Goal: Use online tool/utility: Utilize a website feature to perform a specific function

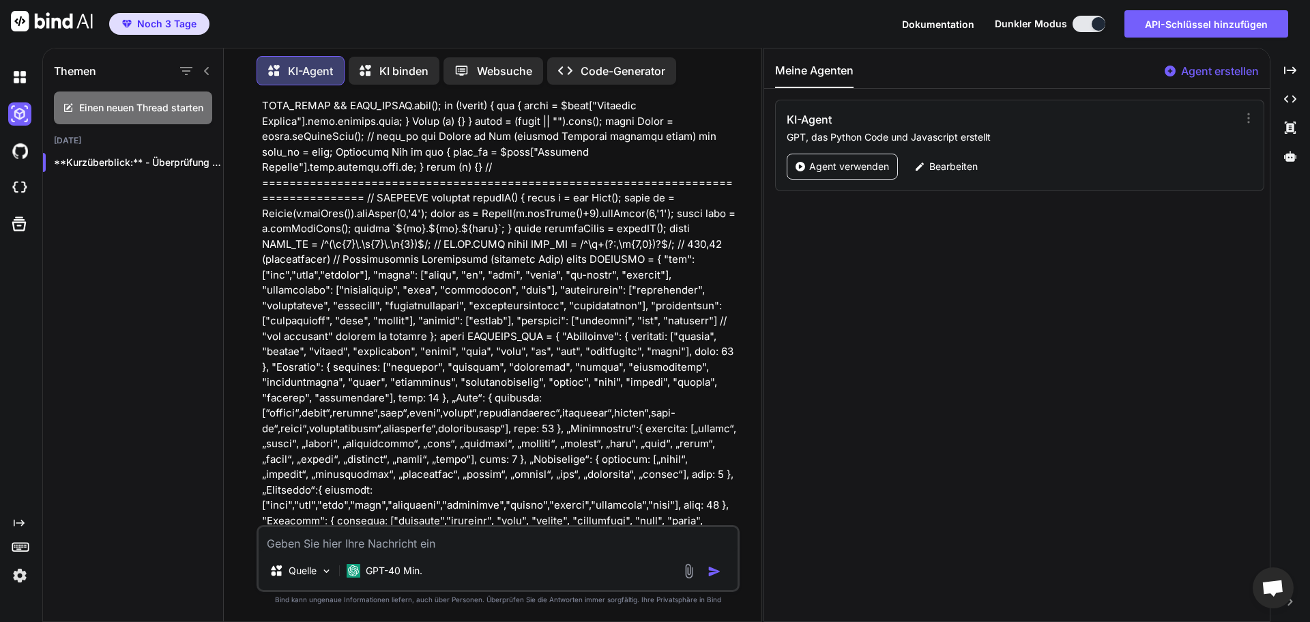
scroll to position [428, 0]
click at [640, 64] on font "Code-Generator" at bounding box center [623, 71] width 85 height 14
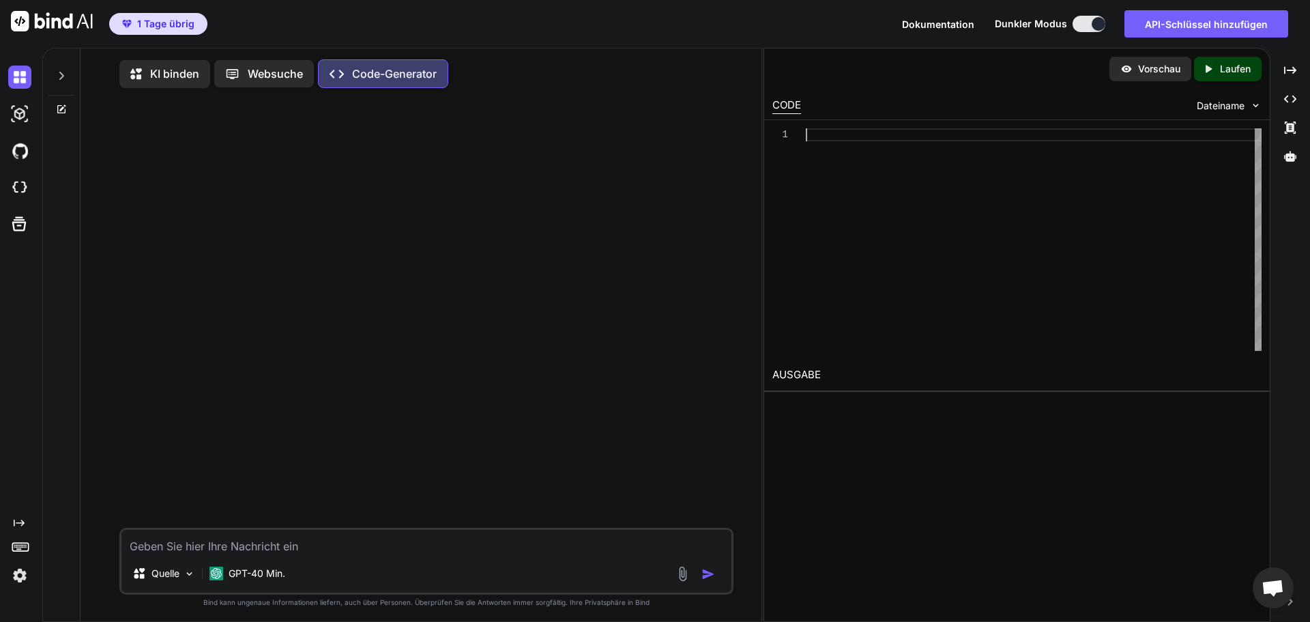
click at [819, 136] on div at bounding box center [1034, 239] width 456 height 222
type textarea "x"
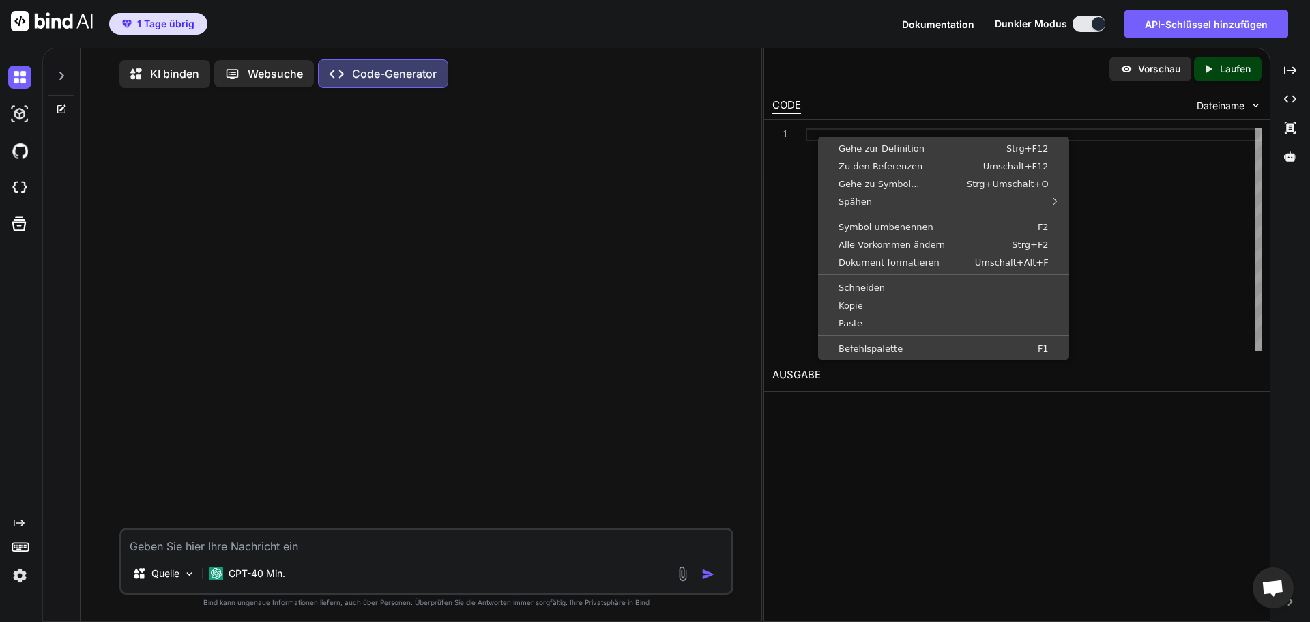
click at [822, 131] on div at bounding box center [1034, 239] width 456 height 222
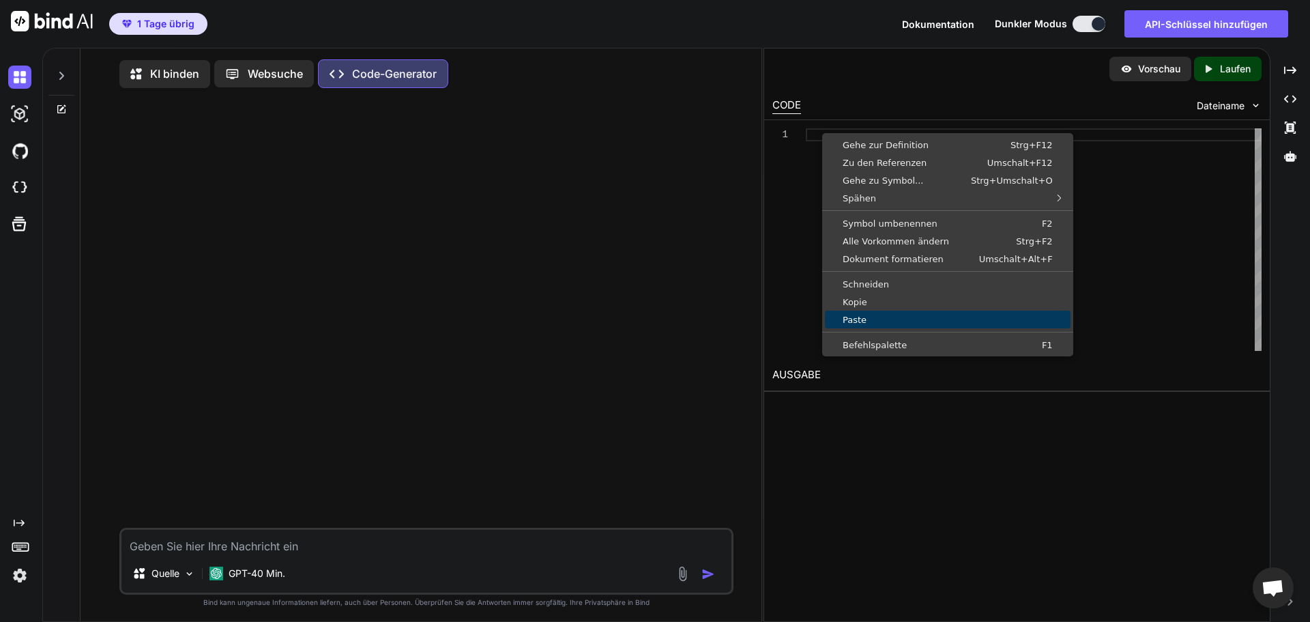
click at [854, 317] on font "Paste" at bounding box center [855, 320] width 24 height 10
type textarea "if __name__ == "__main__": main()"
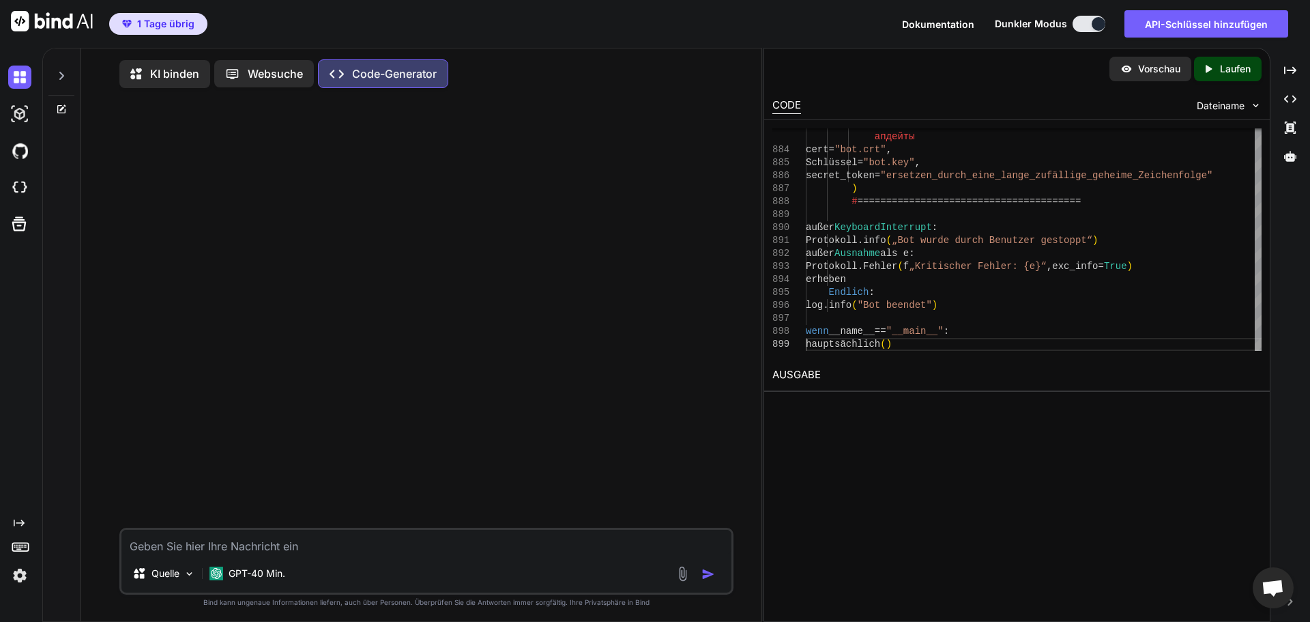
click at [1239, 64] on font "Laufen" at bounding box center [1235, 69] width 31 height 12
type textarea "x"
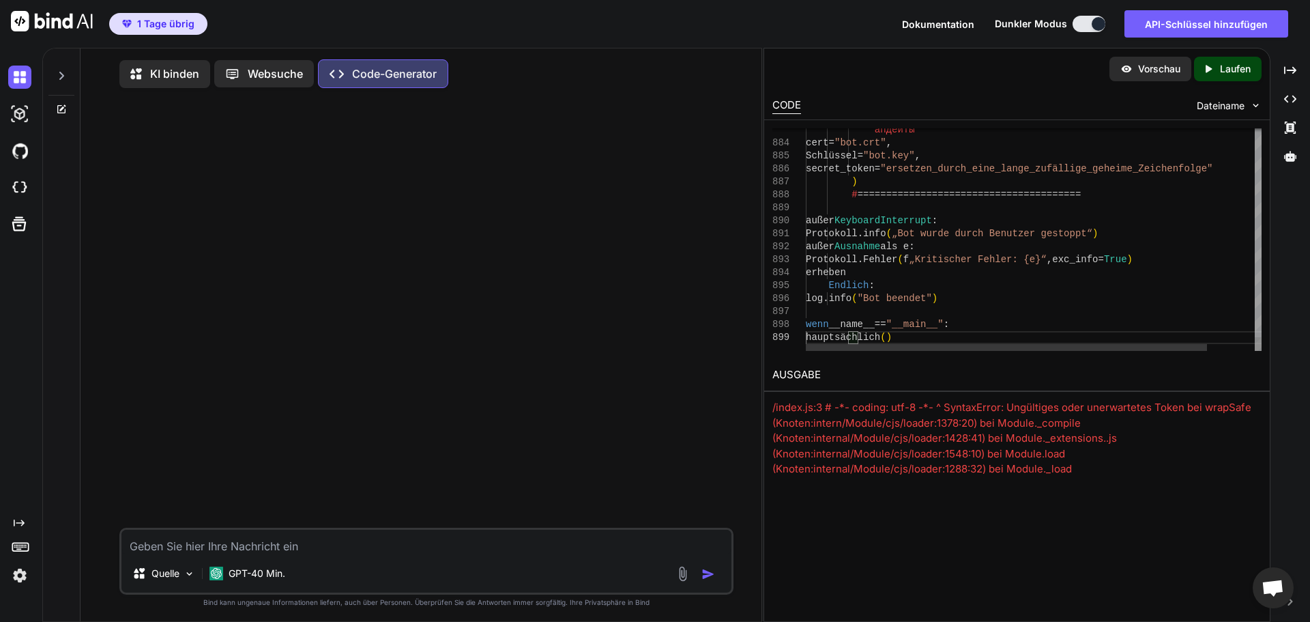
drag, startPoint x: 929, startPoint y: 336, endPoint x: 841, endPoint y: 332, distance: 88.1
click at [858, 233] on font "Protokoll" at bounding box center [832, 233] width 52 height 11
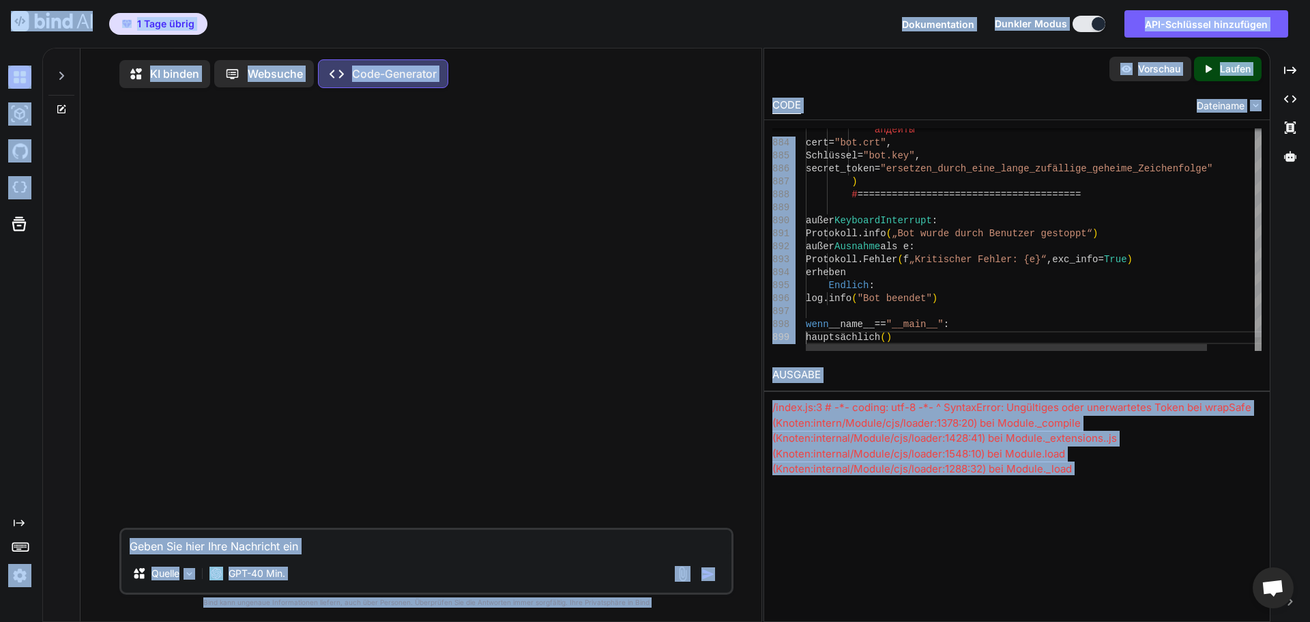
type textarea ") # ======================================= except KeyboardInterrupt: [DOMAIN_N…"
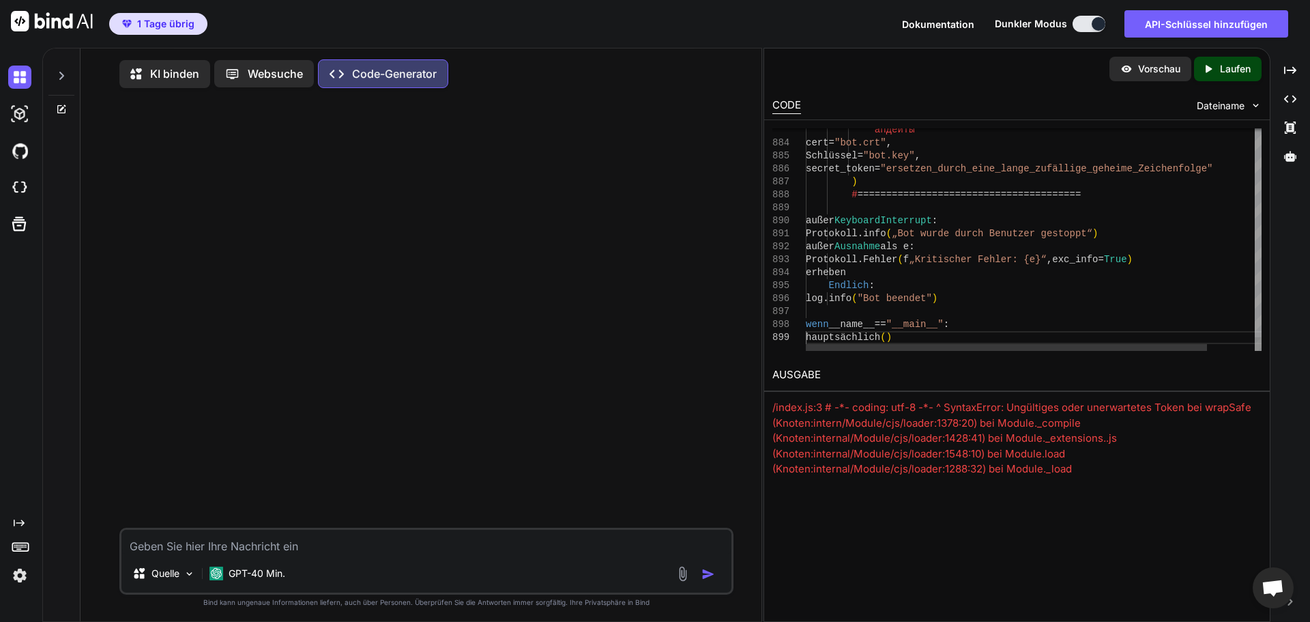
click at [1125, 74] on img at bounding box center [1126, 69] width 12 height 12
click at [787, 102] on font "CODE" at bounding box center [786, 104] width 29 height 13
click at [1290, 97] on icon "Created with Pixso." at bounding box center [1290, 99] width 12 height 12
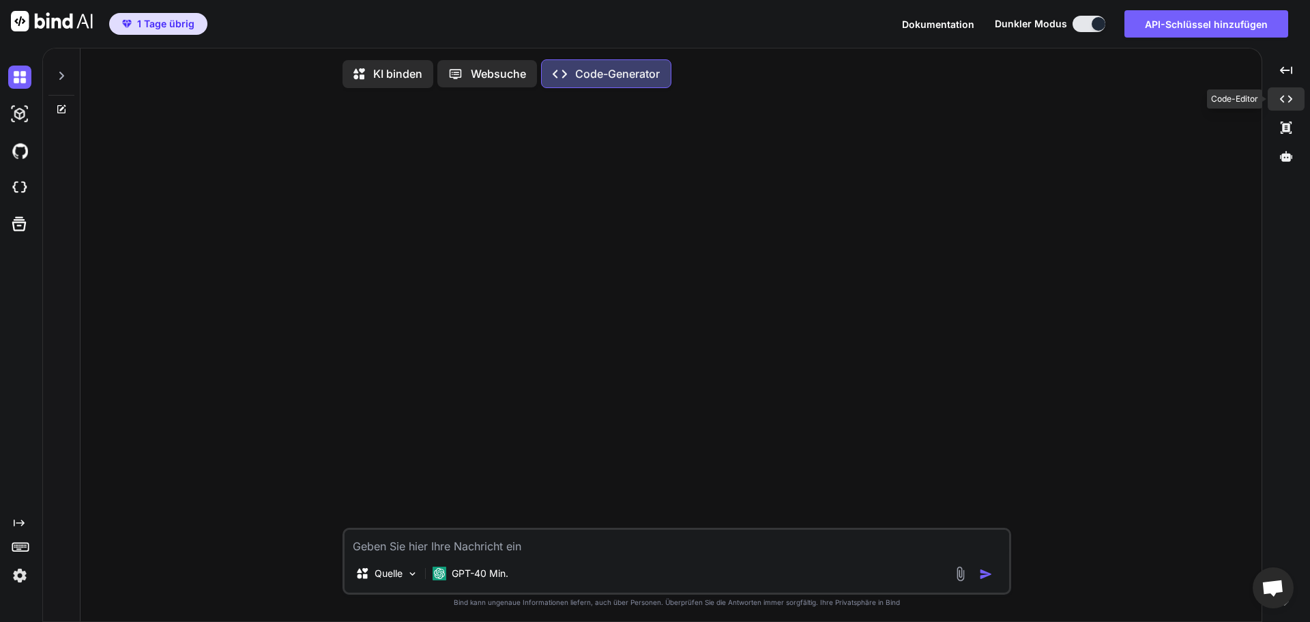
click at [1290, 97] on icon at bounding box center [1286, 100] width 12 height 8
